Goal: Information Seeking & Learning: Understand process/instructions

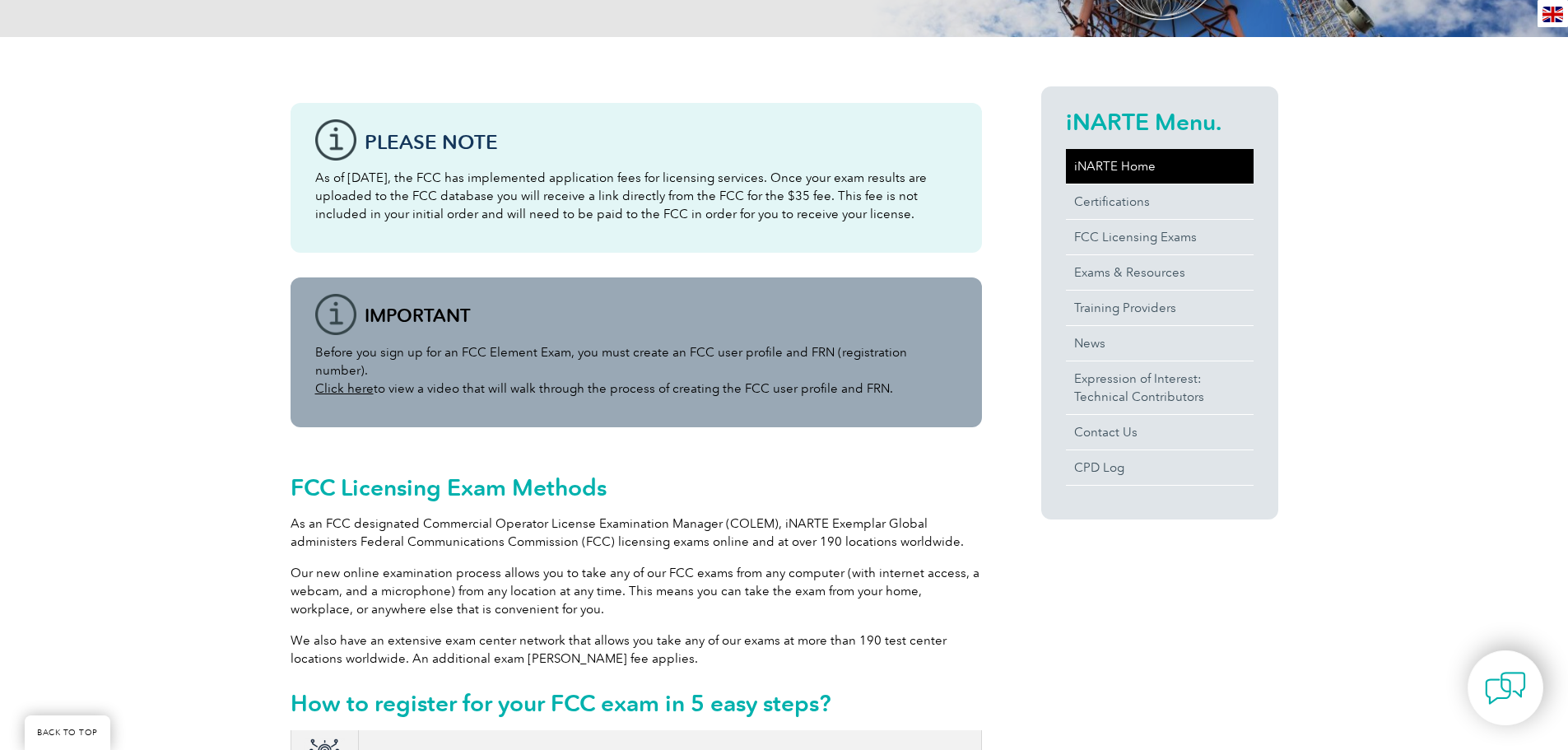
click at [1123, 162] on link "iNARTE Home" at bounding box center [1160, 167] width 188 height 35
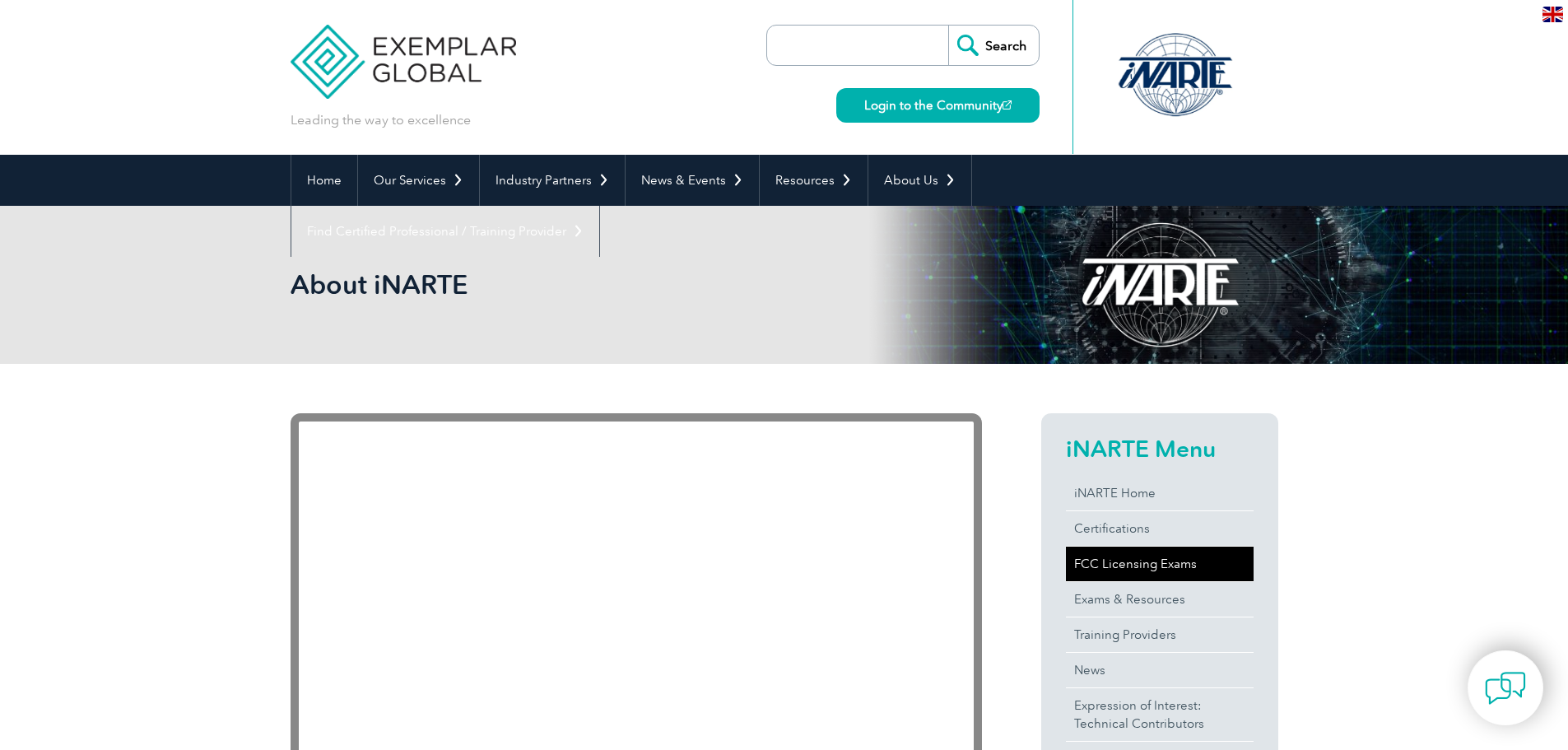
click at [1158, 556] on link "FCC Licensing Exams" at bounding box center [1160, 564] width 188 height 35
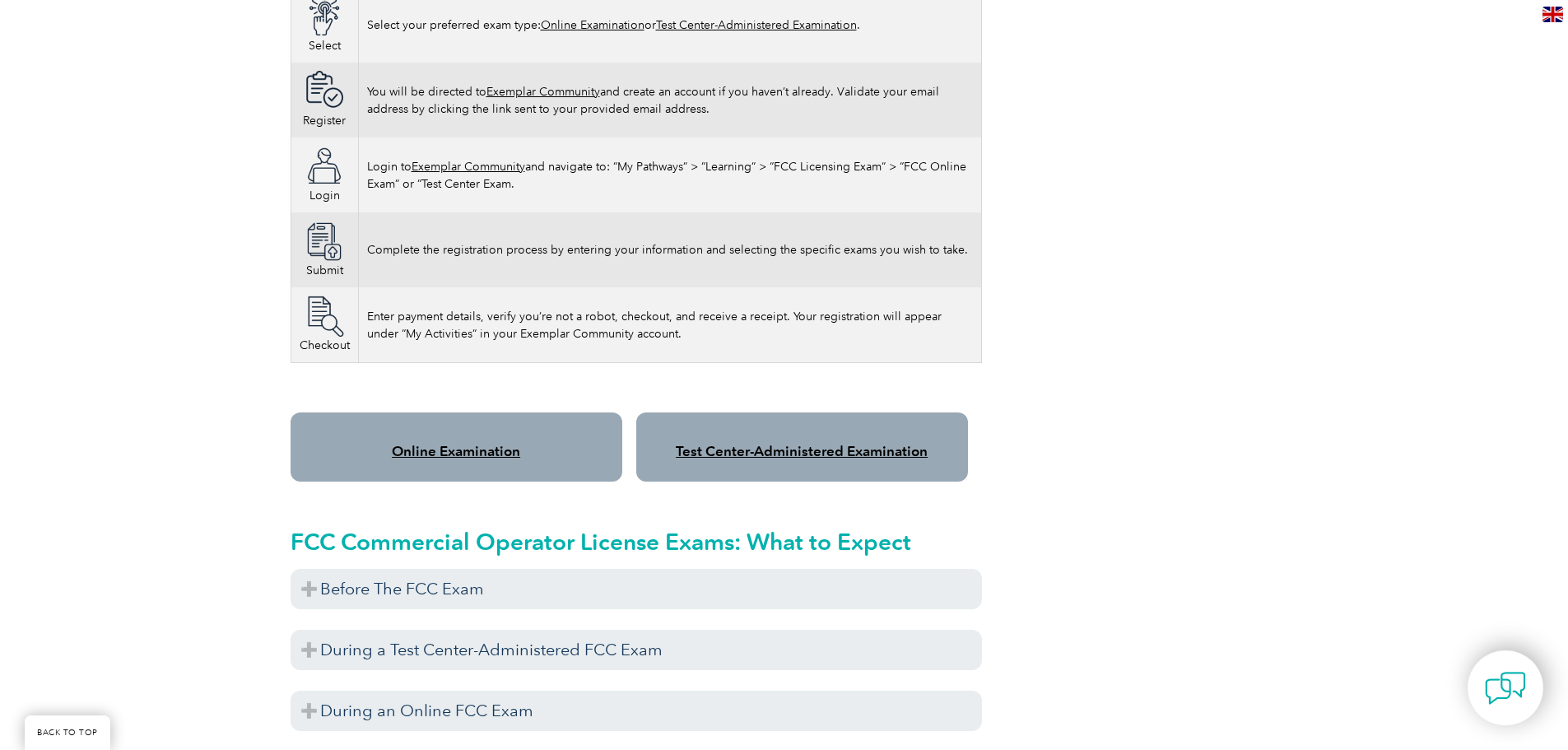
scroll to position [1070, 0]
click at [471, 442] on link "Online Examination" at bounding box center [456, 450] width 128 height 16
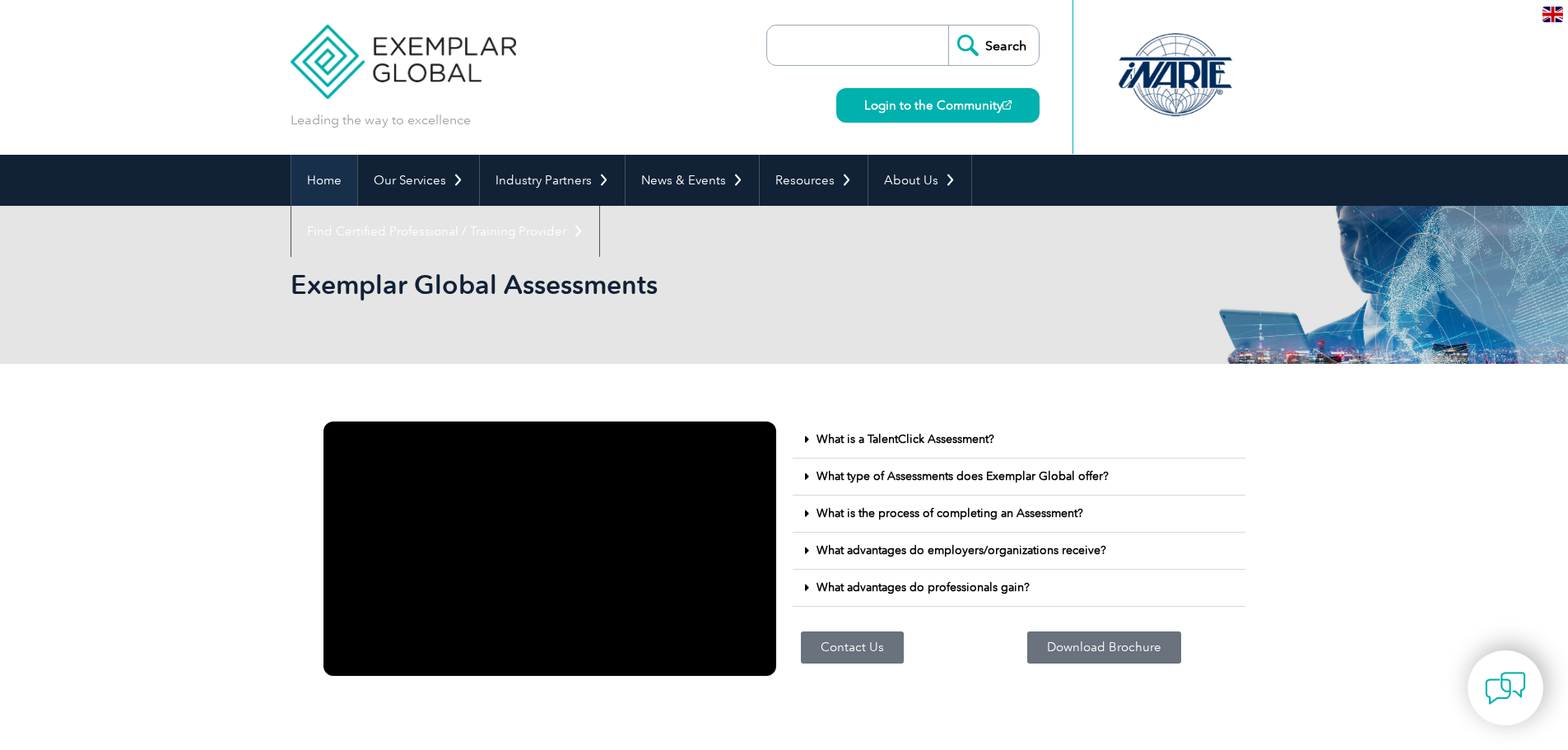
click at [339, 183] on link "Home" at bounding box center [325, 180] width 66 height 51
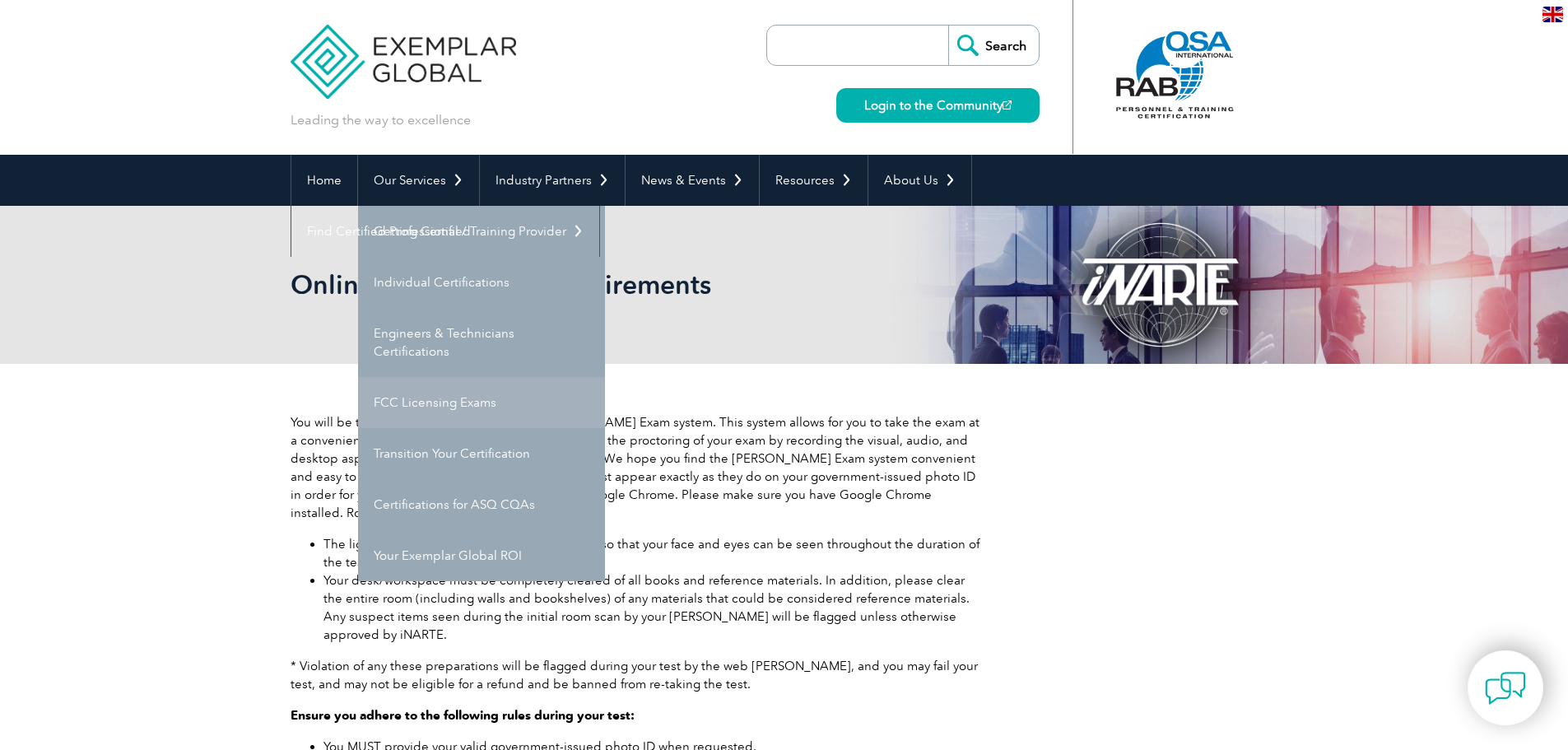
click at [472, 421] on link "FCC Licensing Exams" at bounding box center [481, 402] width 247 height 51
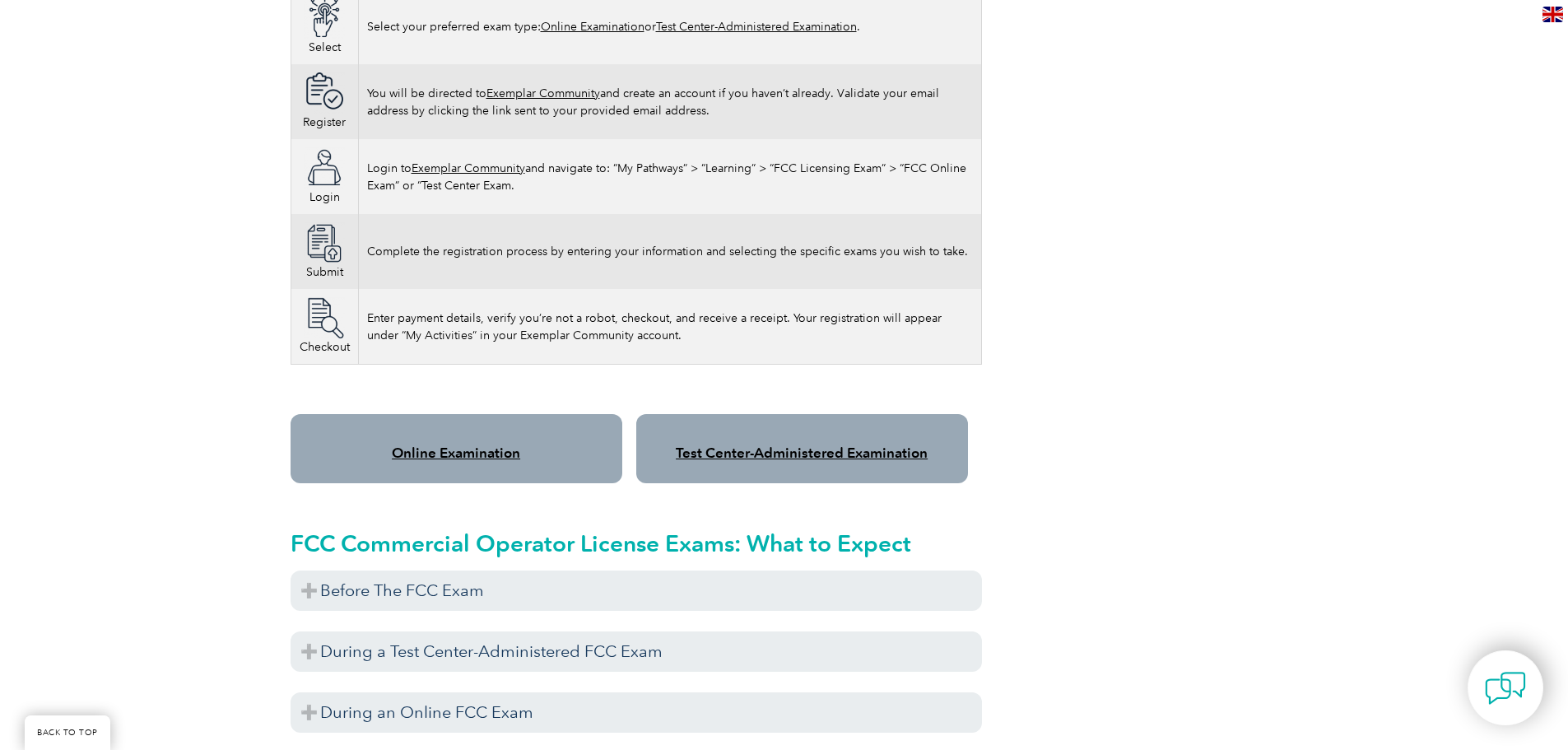
scroll to position [1069, 0]
click at [471, 444] on link "Online Examination" at bounding box center [456, 451] width 128 height 16
click at [837, 288] on td "Enter payment details, verify you’re not a robot, checkout, and receive a recei…" at bounding box center [669, 326] width 623 height 76
click at [483, 444] on link "Online Examination" at bounding box center [456, 451] width 128 height 16
